Goal: Register for event/course

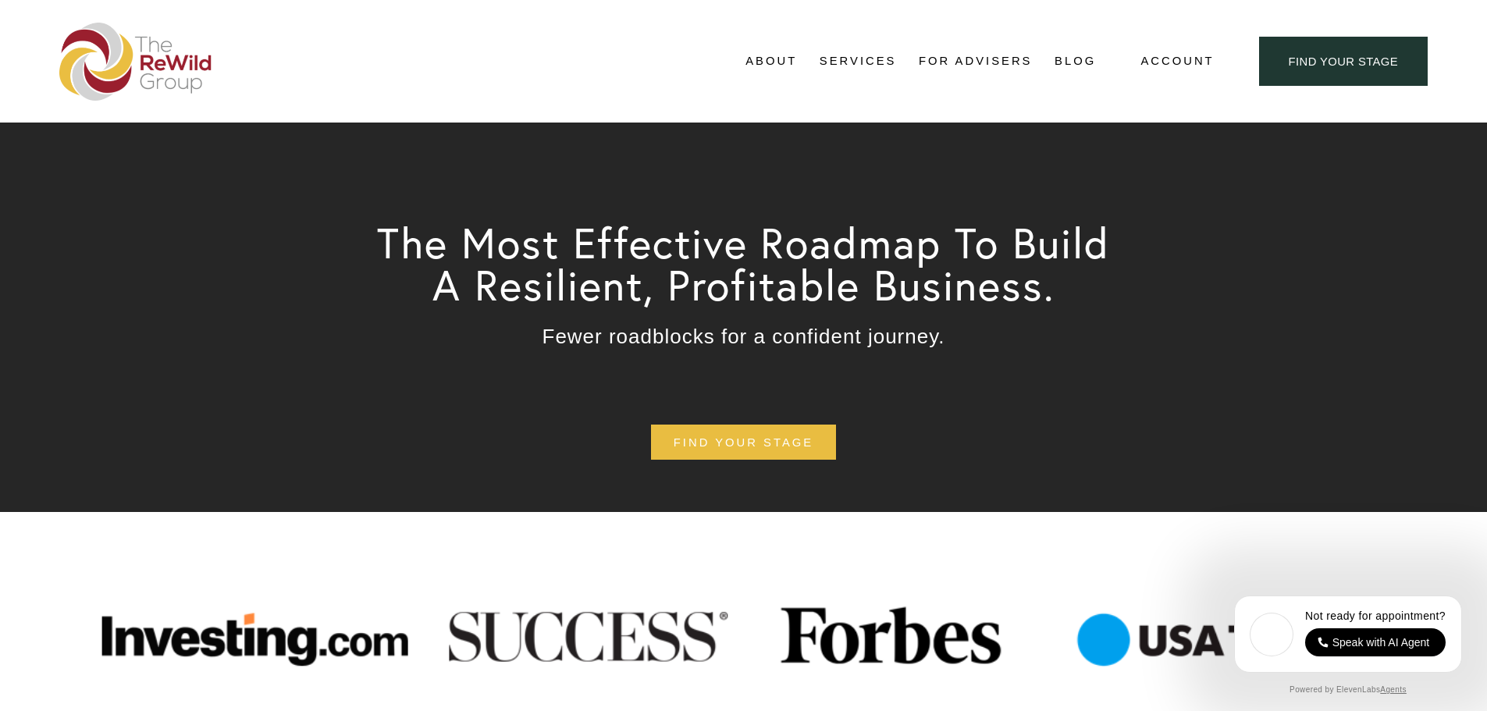
click at [0, 0] on span "Free Resources" at bounding box center [0, 0] width 0 height 0
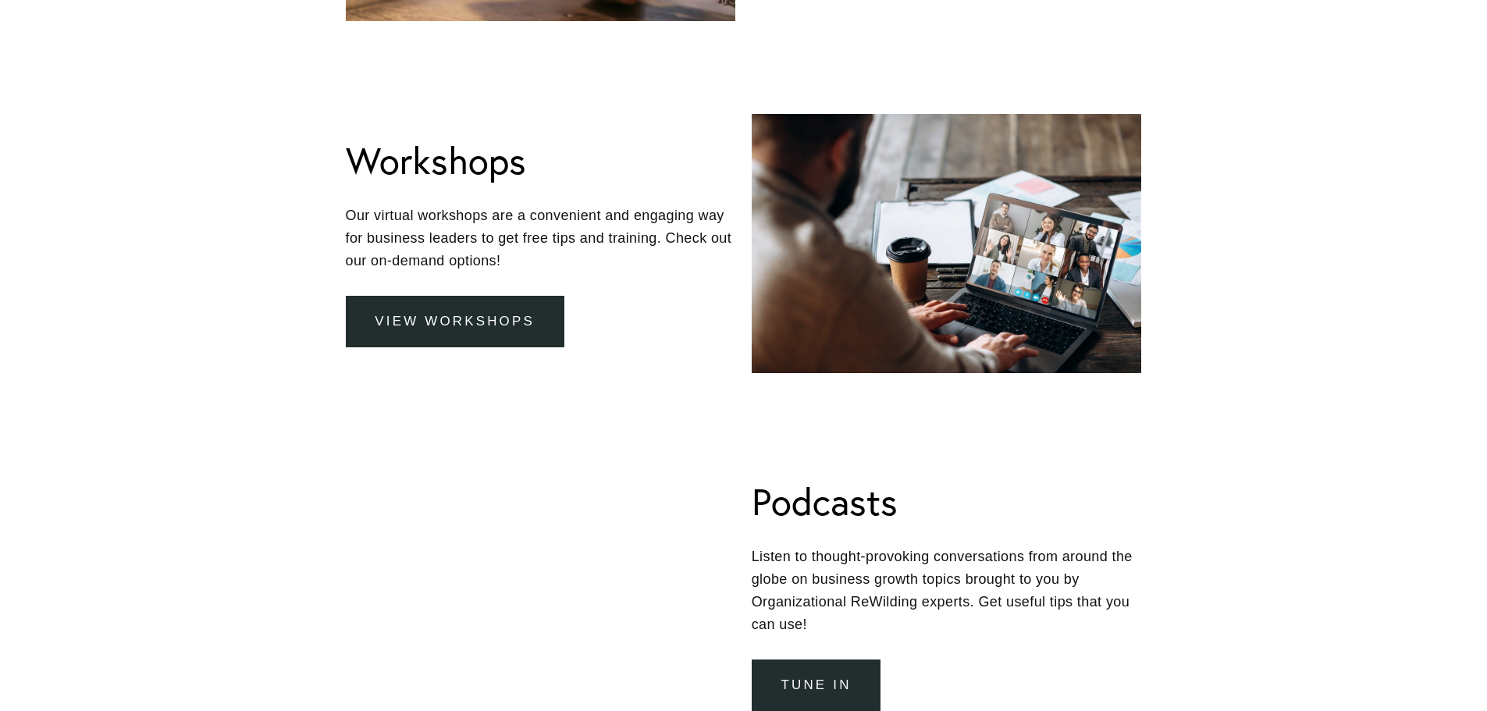
scroll to position [1718, 0]
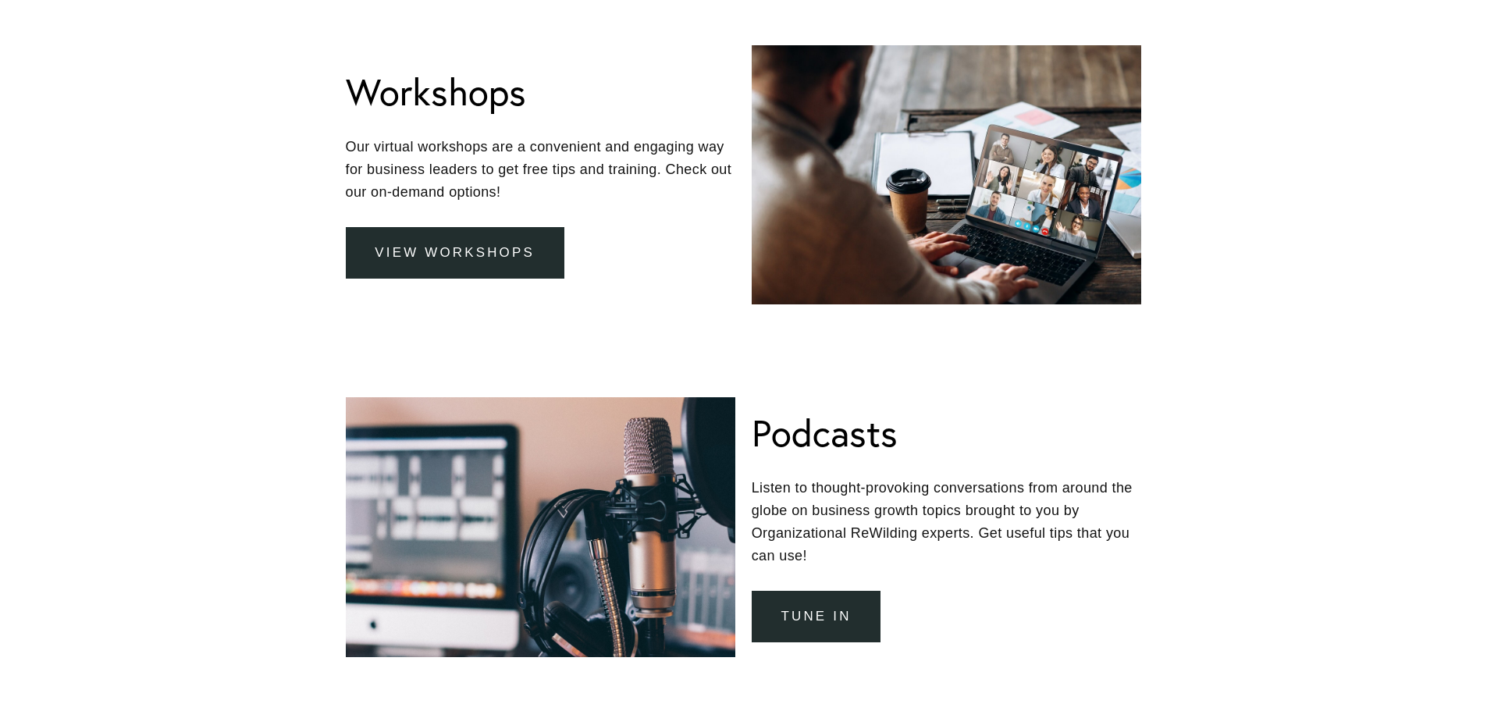
click at [529, 255] on link "view workshops" at bounding box center [455, 253] width 219 height 52
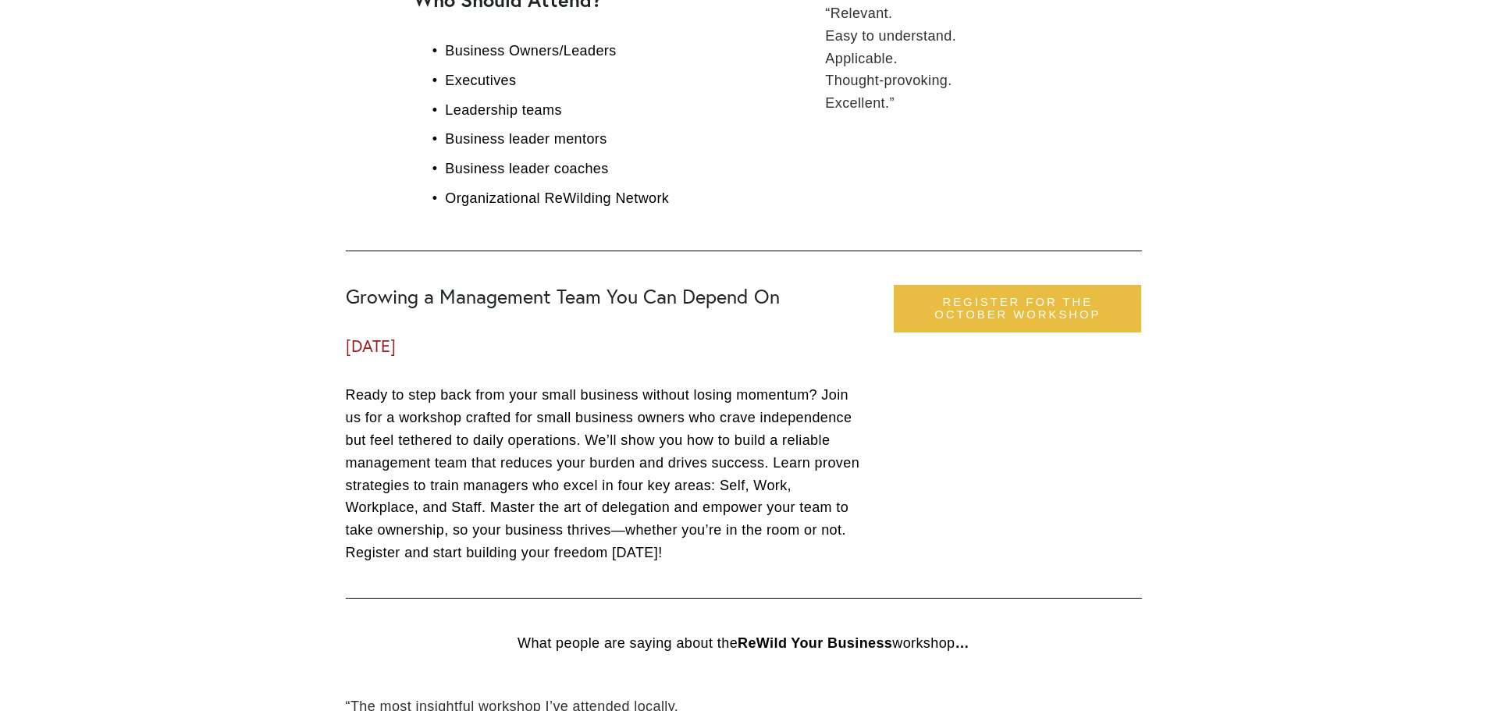
scroll to position [1483, 0]
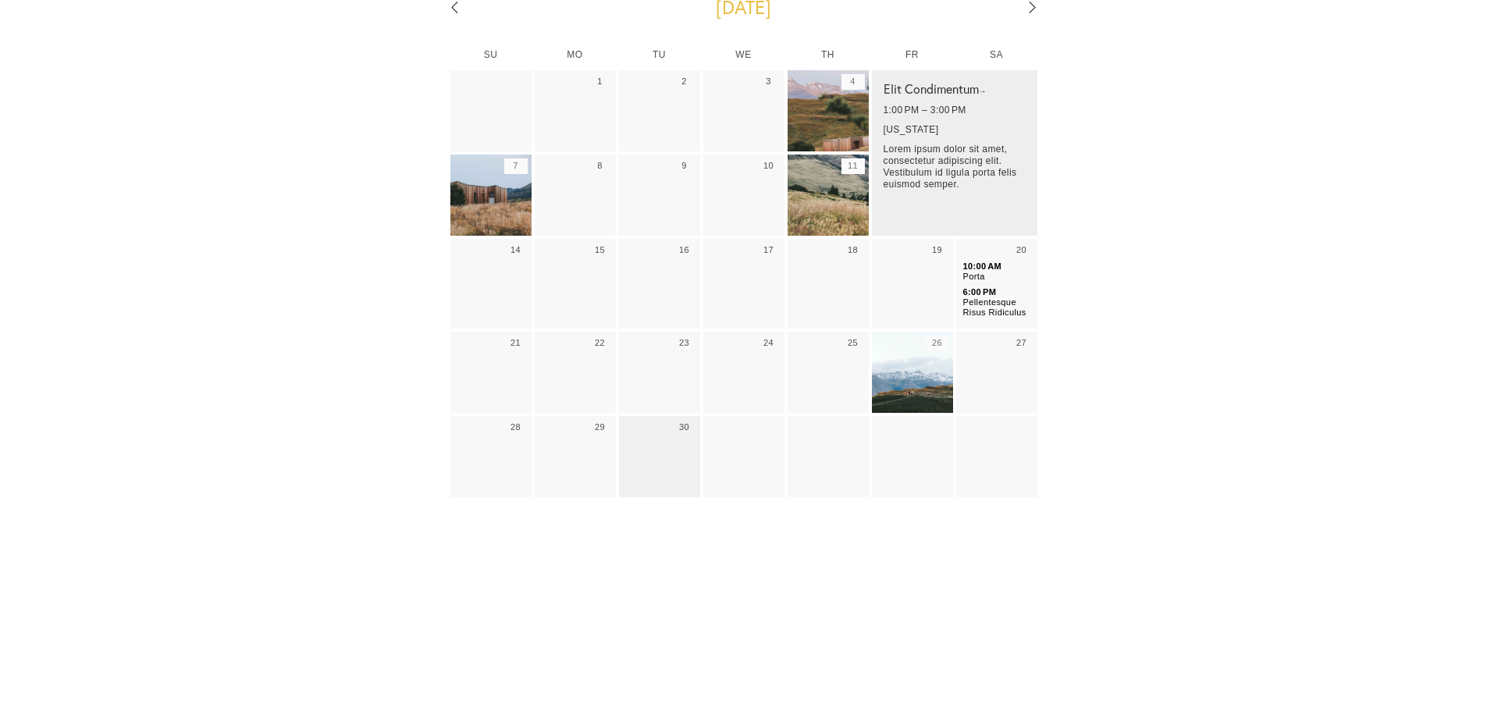
click at [822, 98] on img "September 2025" at bounding box center [828, 111] width 81 height 109
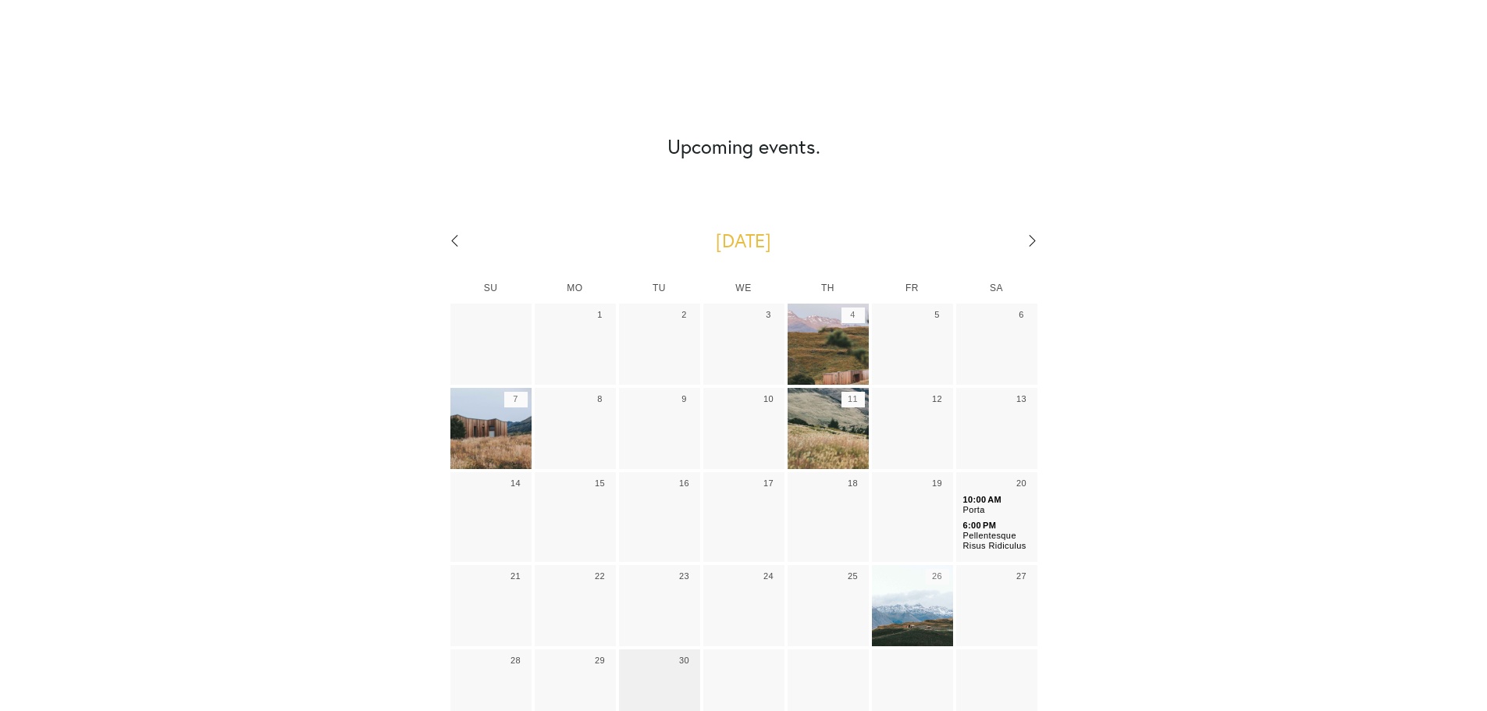
scroll to position [5309, 0]
click at [1035, 229] on link "Go to next month" at bounding box center [1000, 241] width 84 height 25
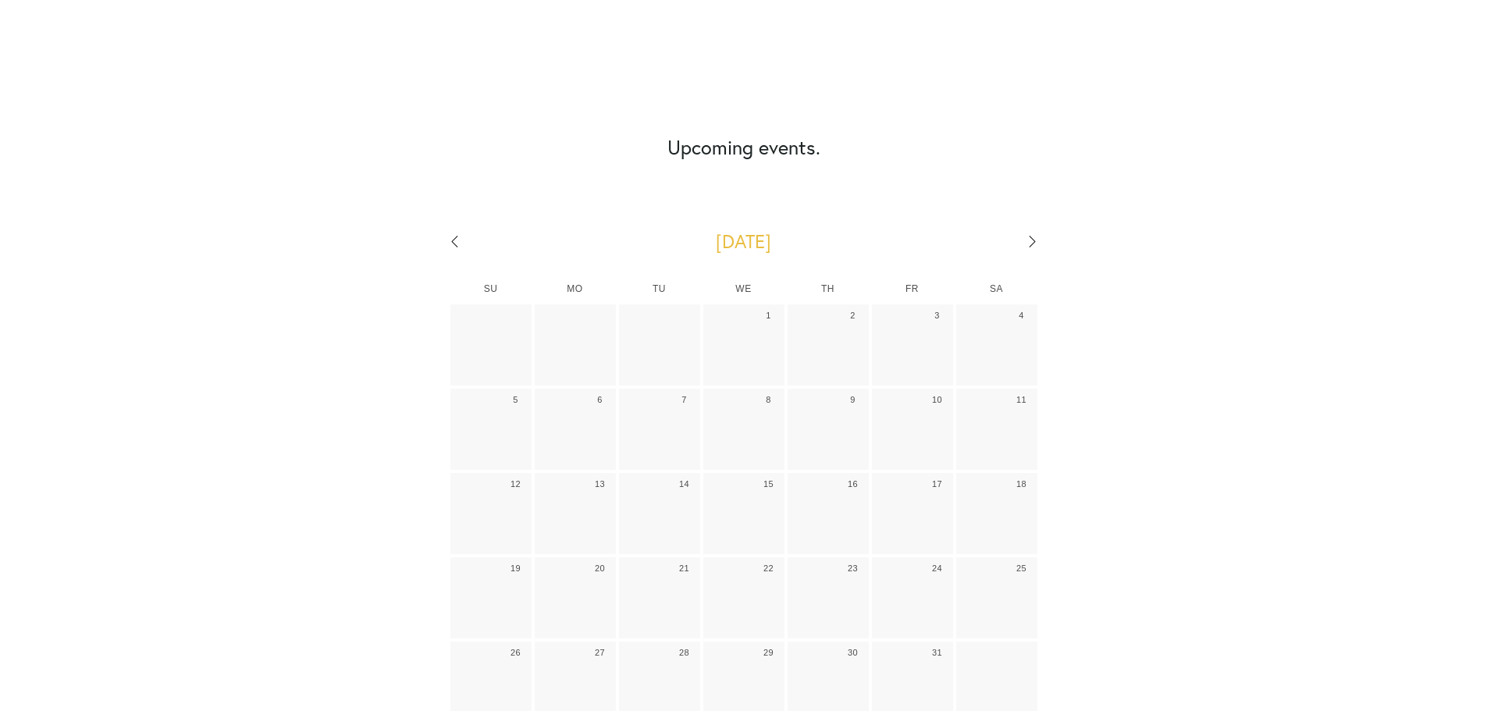
click at [1035, 229] on link "Go to next month" at bounding box center [1000, 241] width 84 height 25
click at [456, 229] on link "Go to previous month" at bounding box center [488, 241] width 84 height 25
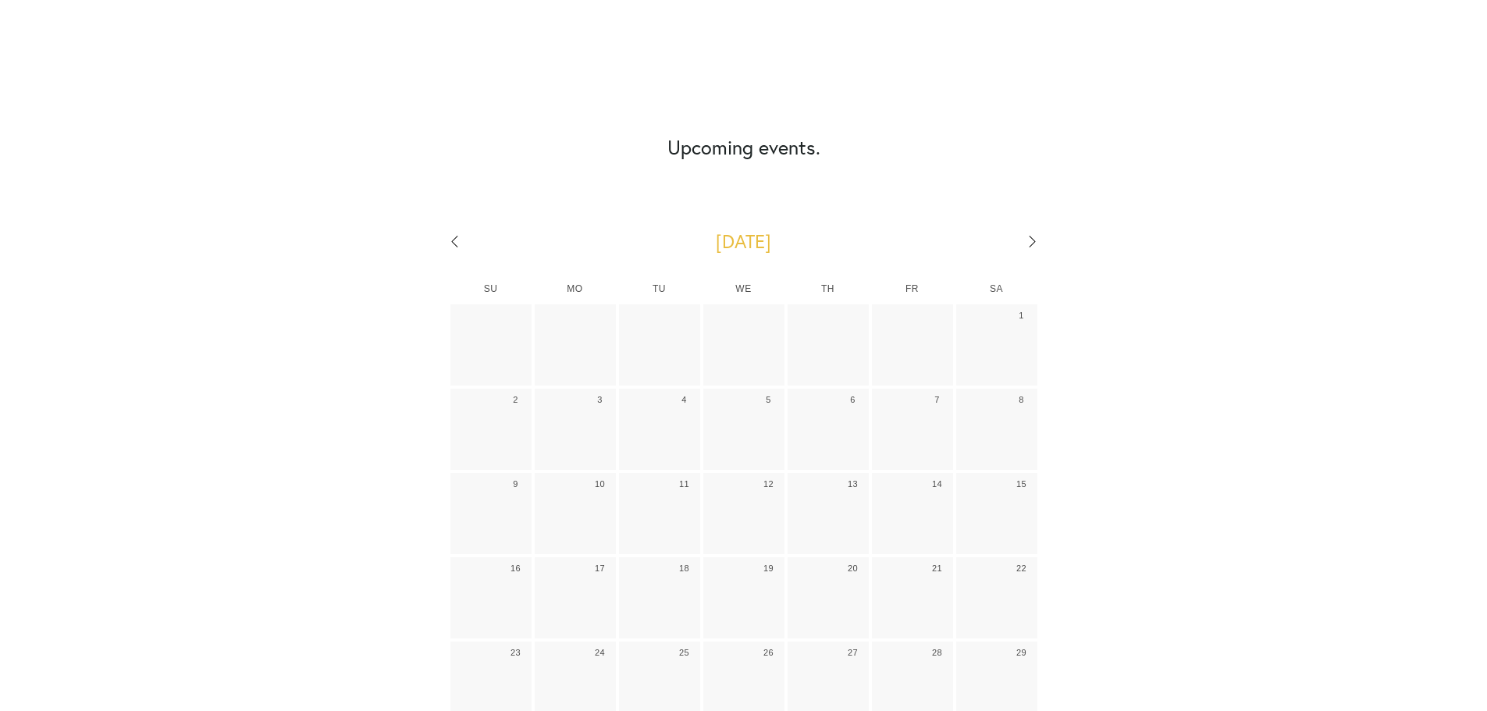
click at [456, 229] on link "Go to previous month" at bounding box center [488, 241] width 84 height 25
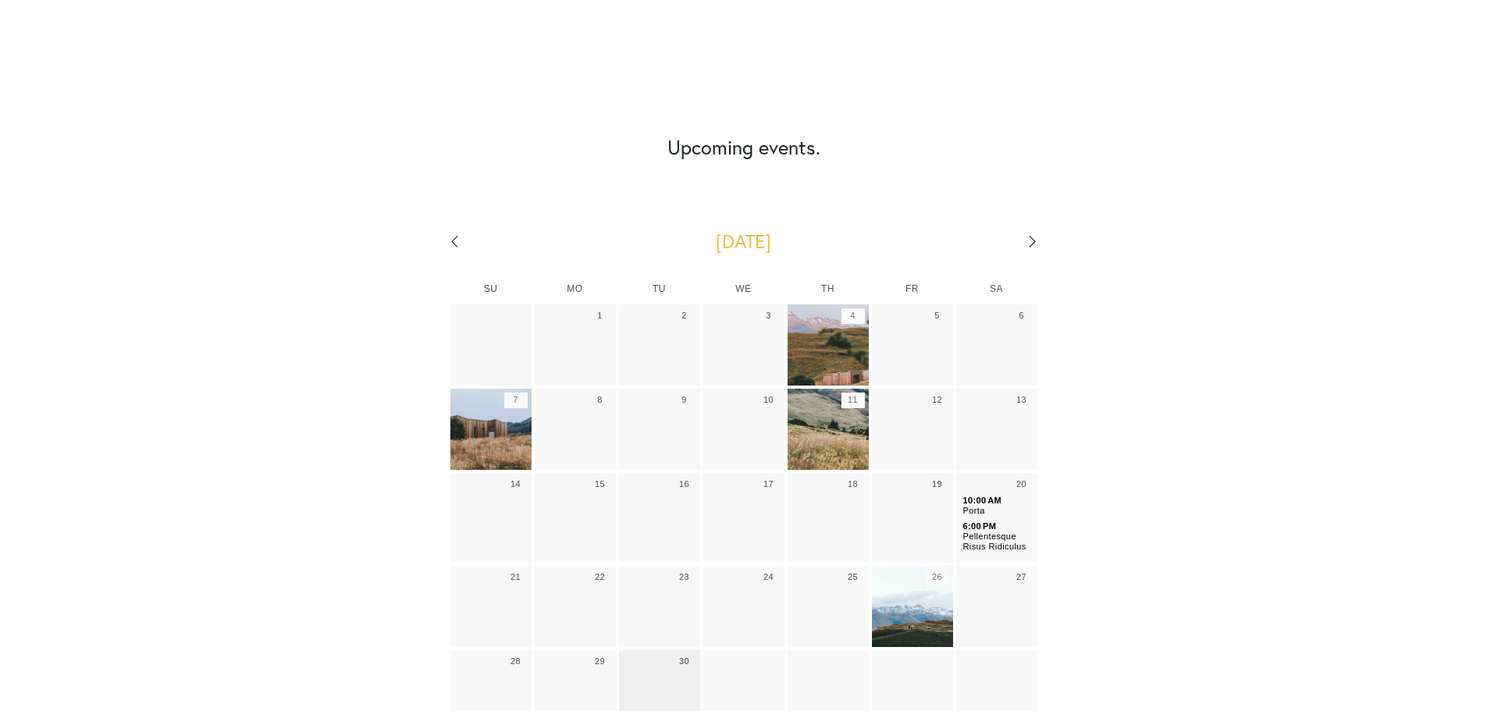
click at [1030, 229] on link "Go to next month" at bounding box center [1000, 241] width 84 height 25
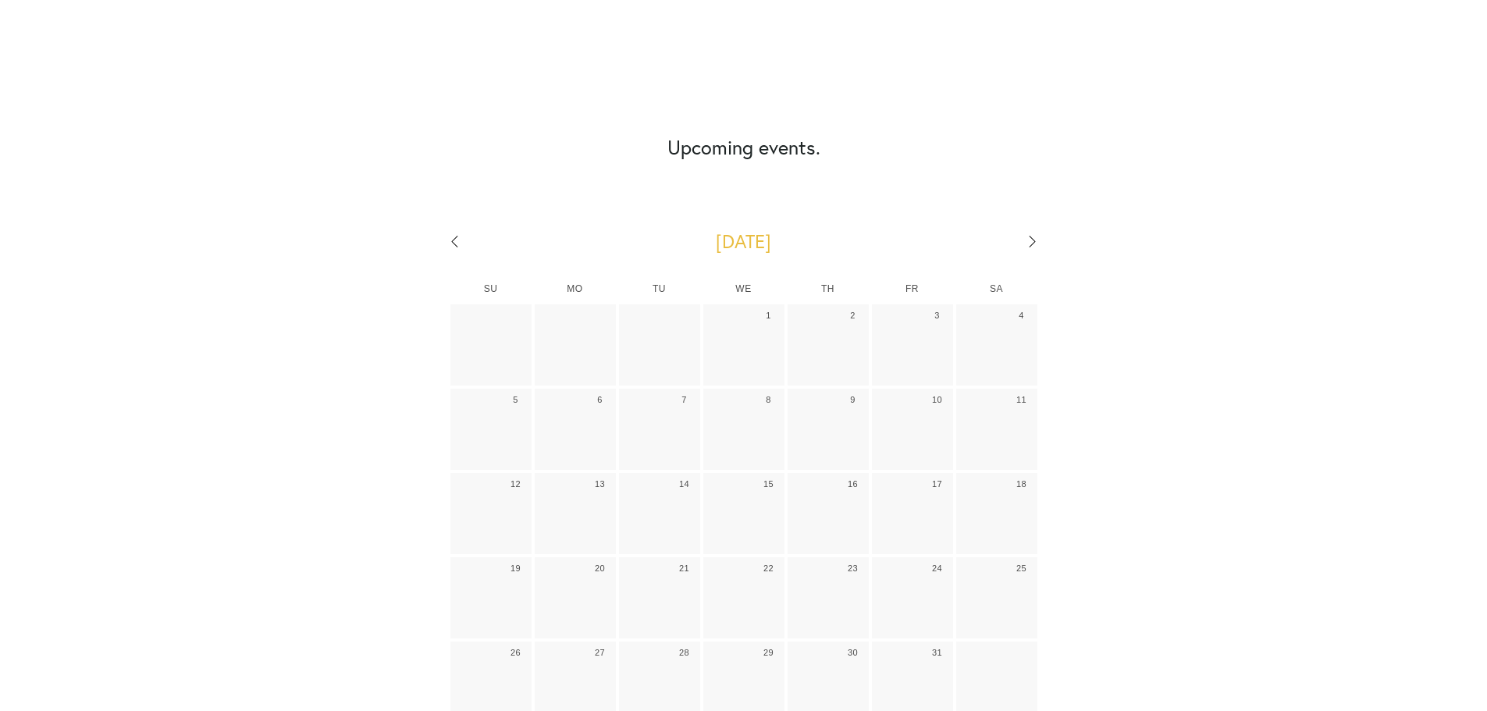
click at [1030, 229] on link "Go to next month" at bounding box center [1000, 241] width 84 height 25
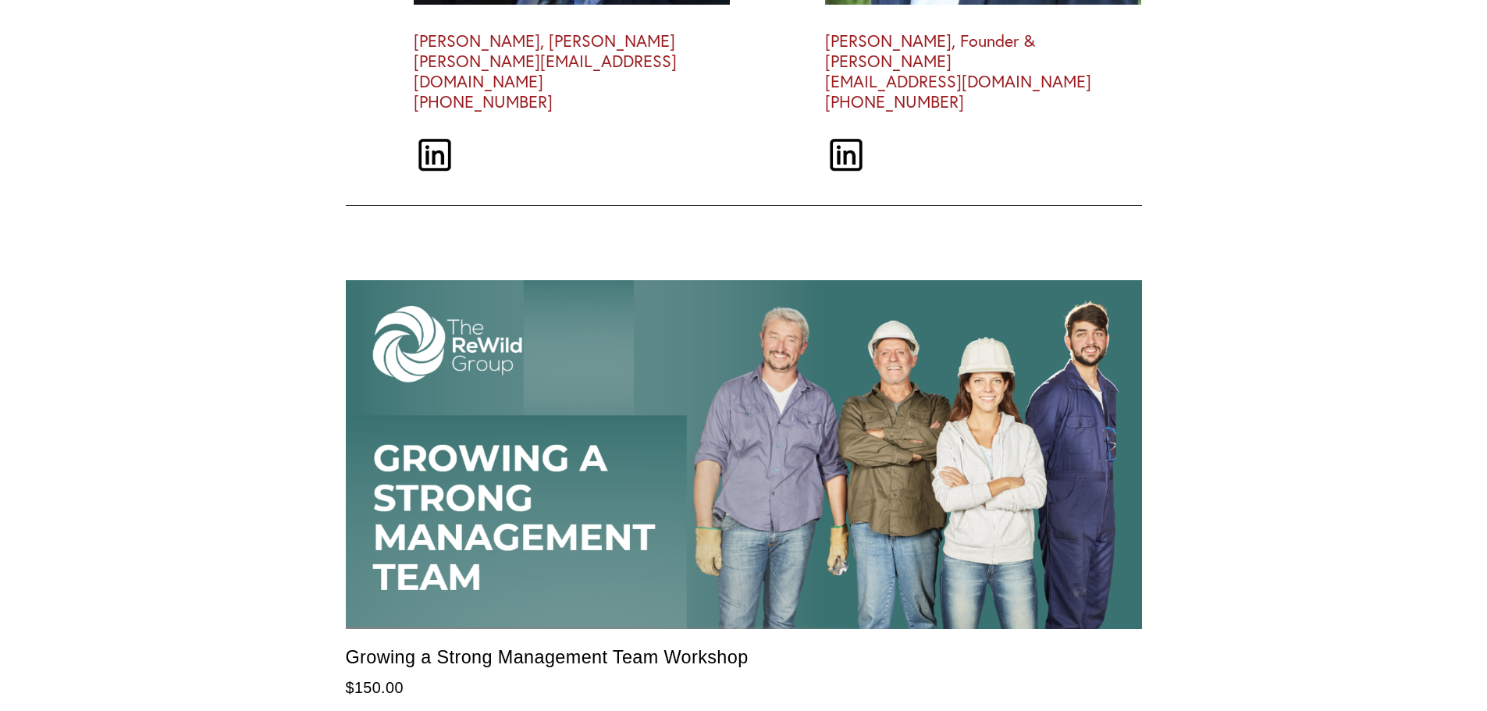
scroll to position [4060, 0]
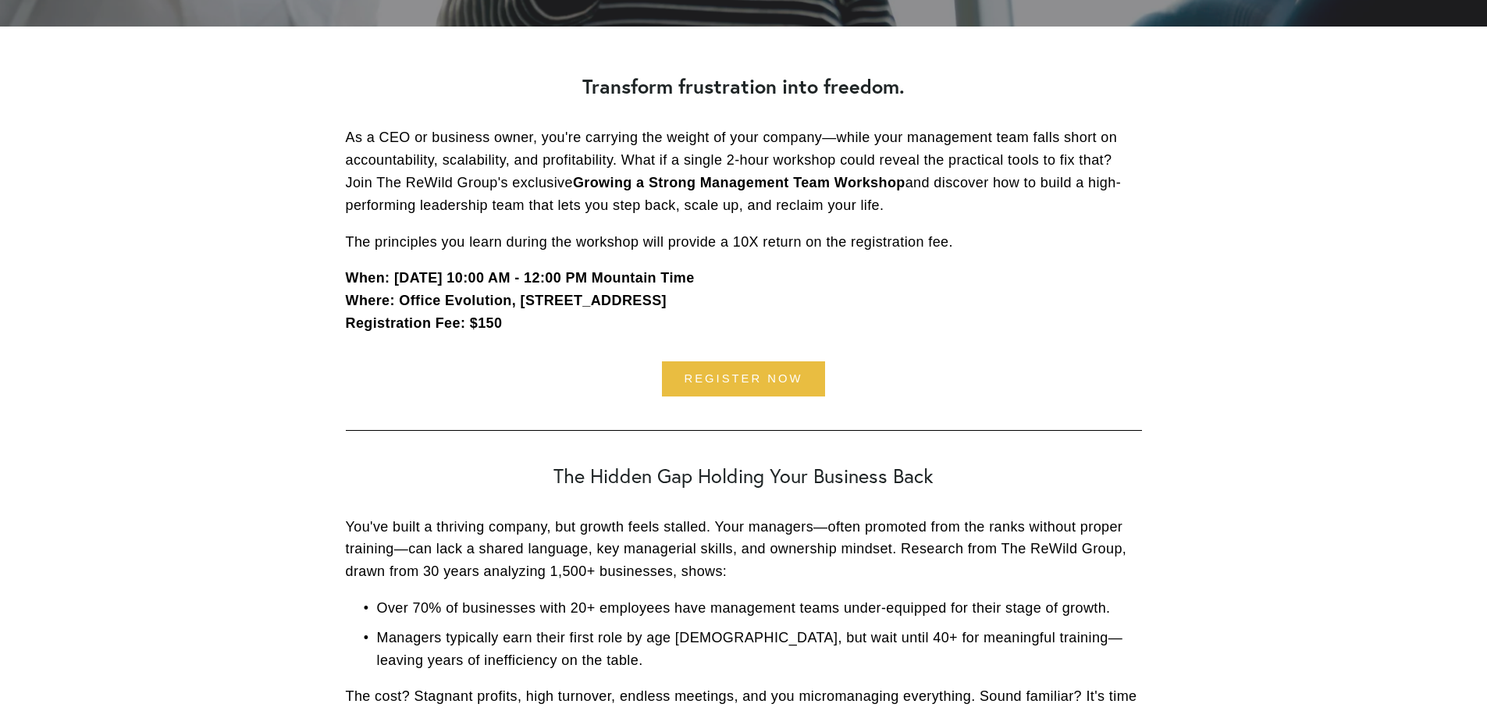
scroll to position [468, 0]
